Goal: Information Seeking & Learning: Find specific fact

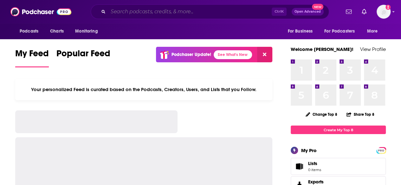
click at [180, 13] on input "Search podcasts, credits, & more..." at bounding box center [189, 12] width 163 height 10
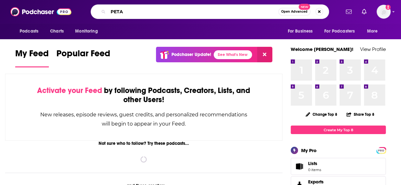
type input "PETA"
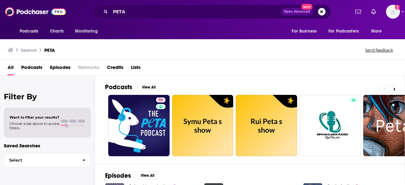
click at [63, 68] on span "Episodes" at bounding box center [60, 68] width 21 height 13
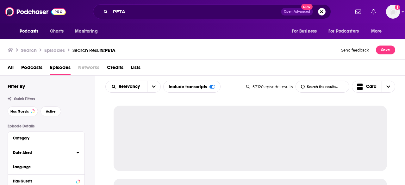
click at [78, 153] on icon at bounding box center [77, 153] width 3 height 2
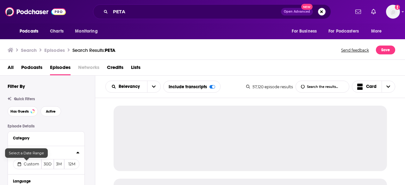
click at [33, 164] on span "Custom" at bounding box center [32, 164] width 16 height 5
select select "8"
select select "2025"
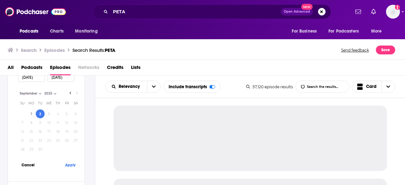
scroll to position [127, 0]
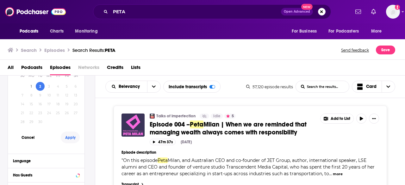
click at [74, 139] on button "Apply" at bounding box center [70, 138] width 19 height 12
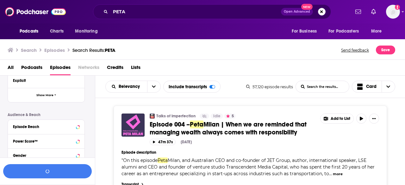
scroll to position [80, 0]
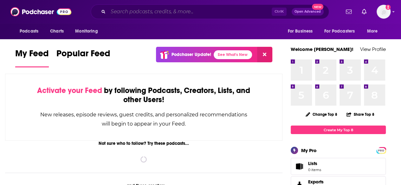
click at [140, 7] on input "Search podcasts, credits, & more..." at bounding box center [189, 12] width 163 height 10
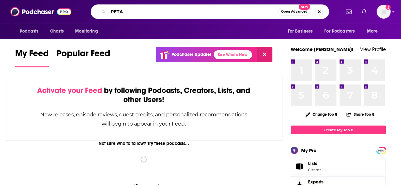
type input "PETA"
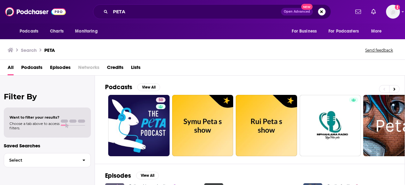
click at [69, 68] on span "Episodes" at bounding box center [60, 68] width 21 height 13
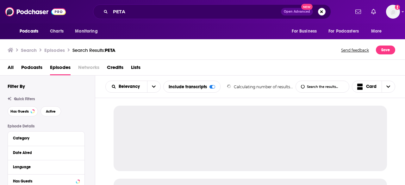
scroll to position [63, 0]
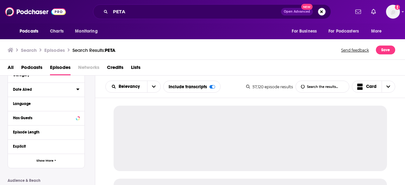
click at [77, 89] on icon at bounding box center [77, 90] width 3 height 2
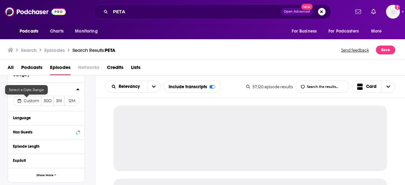
click at [28, 101] on span "Custom" at bounding box center [32, 100] width 16 height 5
select select "8"
select select "2025"
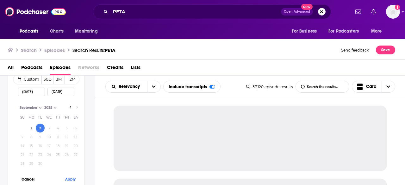
scroll to position [95, 0]
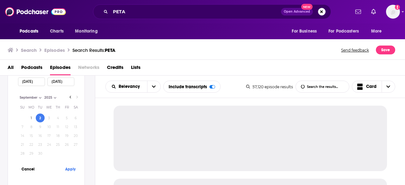
click at [69, 98] on select "1998 1999 2000 2001 2002 2003 2004 2005 2006 2007 2008 2009 2010 2011 2012 2013…" at bounding box center [59, 97] width 32 height 5
drag, startPoint x: 95, startPoint y: 93, endPoint x: 87, endPoint y: 100, distance: 11.4
click at [95, 93] on div "Relevancy List Search Input Search the results... Include transcripts Card 57,1…" at bounding box center [250, 87] width 310 height 22
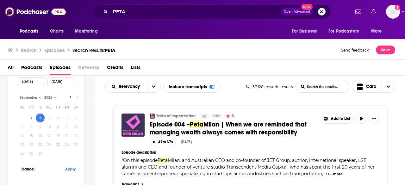
click at [70, 97] on select "1998 1999 2000 2001 2002 2003 2004 2005 2006 2007 2008 2009 2010 2011 2012 2013…" at bounding box center [59, 97] width 32 height 5
drag, startPoint x: 87, startPoint y: 96, endPoint x: 79, endPoint y: 99, distance: 8.2
click at [87, 96] on div "Episode Details Category Date Aired Custom 30D 3M 12M 09/02/2025 09/02/2025 Sep…" at bounding box center [51, 187] width 87 height 317
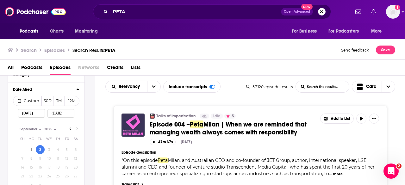
scroll to position [0, 0]
drag, startPoint x: 30, startPoint y: 114, endPoint x: 35, endPoint y: 118, distance: 6.0
click at [30, 114] on input "09/02/2025" at bounding box center [31, 113] width 27 height 9
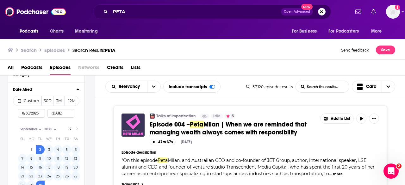
type input "08/30/2025"
select select "7"
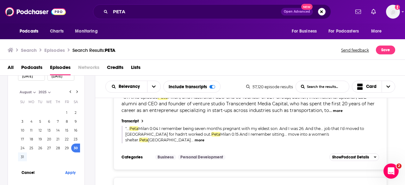
scroll to position [127, 0]
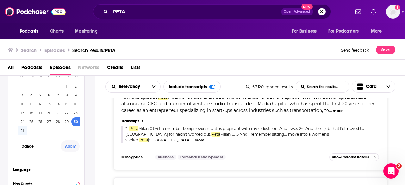
type input "08/30/2025"
click at [68, 147] on button "Apply" at bounding box center [70, 147] width 19 height 12
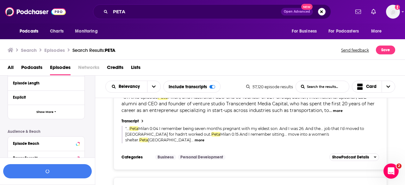
scroll to position [143, 0]
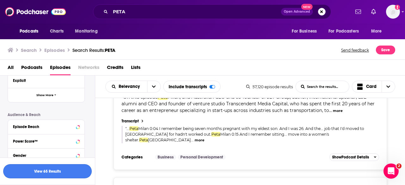
click at [56, 171] on button "View 65 Results" at bounding box center [47, 171] width 89 height 14
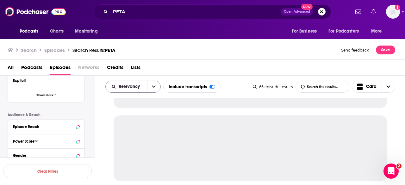
click at [152, 85] on icon "open menu" at bounding box center [154, 87] width 4 height 4
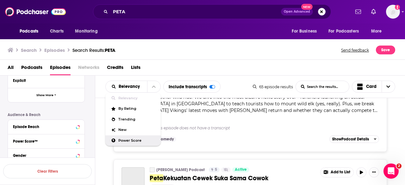
click at [118, 143] on div "Power Score" at bounding box center [132, 141] width 55 height 11
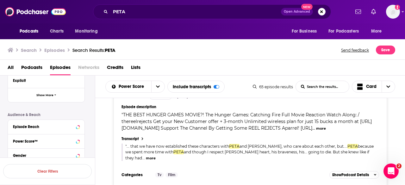
scroll to position [2878, 0]
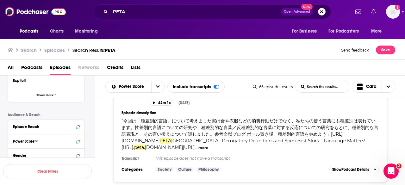
scroll to position [5633, 0]
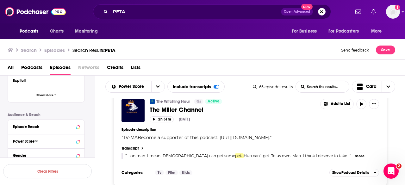
scroll to position [7195, 0]
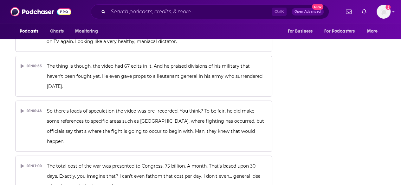
scroll to position [11774, 0]
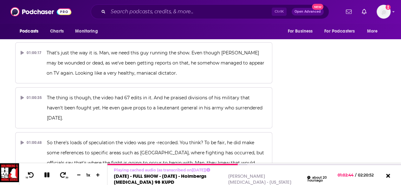
scroll to position [11742, 0]
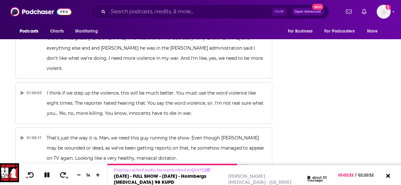
scroll to position [11679, 0]
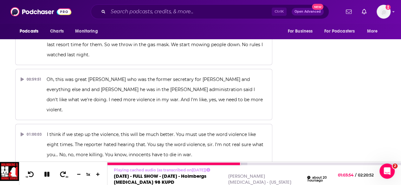
click at [48, 174] on icon at bounding box center [46, 174] width 5 height 5
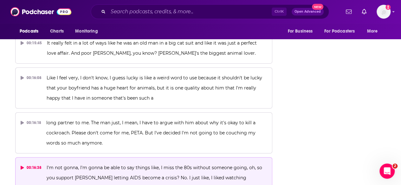
scroll to position [2526, 0]
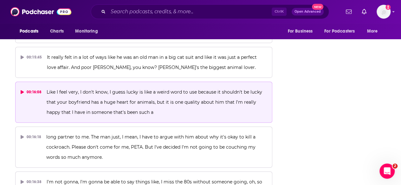
click at [134, 87] on p "Like I feel very, I don't know, I guess lucky is like a weird word to use becau…" at bounding box center [157, 102] width 220 height 30
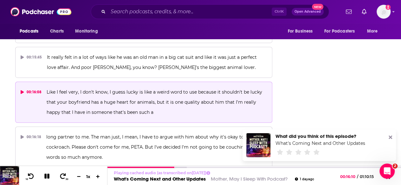
click at [390, 137] on icon at bounding box center [389, 137] width 3 height 3
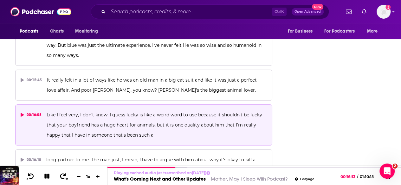
scroll to position [2495, 0]
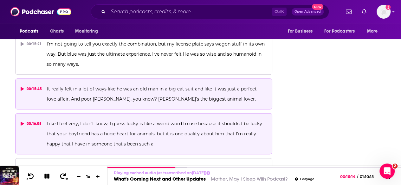
click at [127, 86] on span "It really felt in a lot of ways like he was an old man in a big cat suit and li…" at bounding box center [152, 94] width 211 height 16
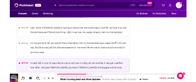
scroll to position [2431, 0]
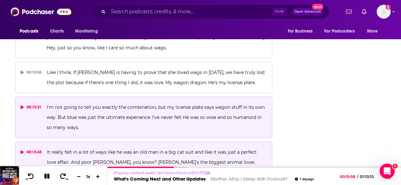
click at [179, 102] on p "I'm not going to tell you exactly the combination, but my license plate says wa…" at bounding box center [157, 117] width 220 height 30
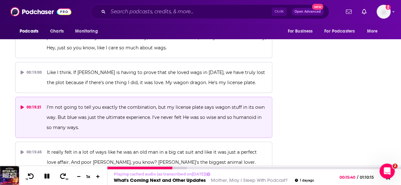
click at [49, 176] on icon at bounding box center [46, 176] width 5 height 5
click at [46, 177] on icon at bounding box center [46, 176] width 5 height 6
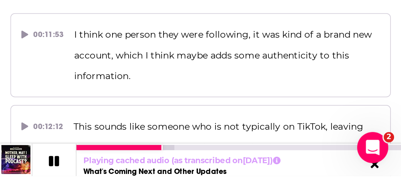
scroll to position [0, 0]
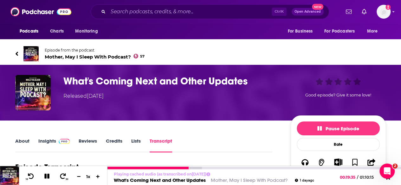
click at [46, 174] on icon at bounding box center [46, 177] width 7 height 6
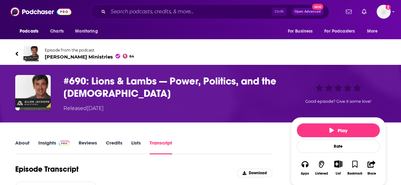
scroll to position [5225, 0]
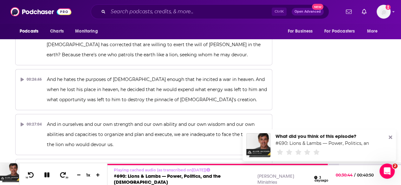
scroll to position [0, 0]
